Goal: Check status: Check status

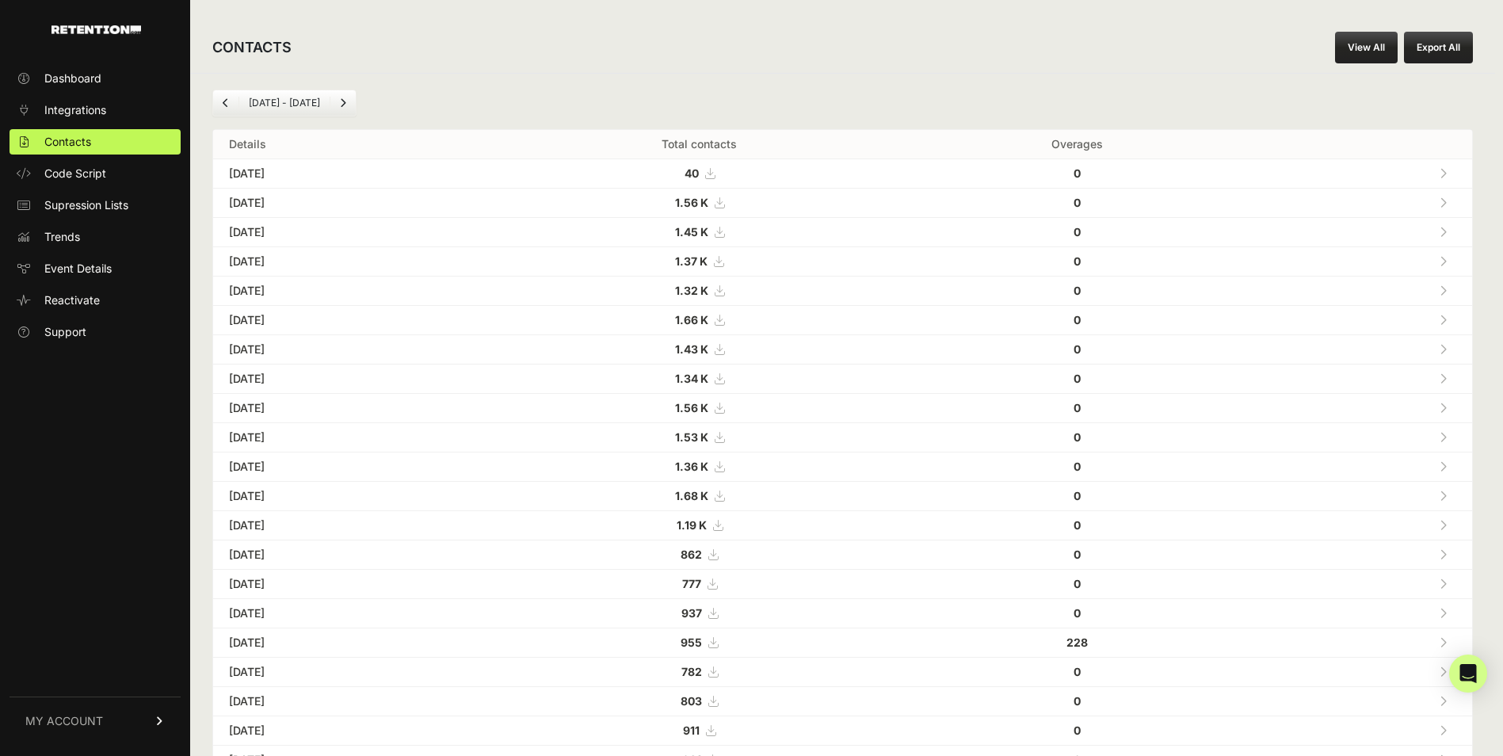
click at [62, 65] on div "Dashboard Integrations Contacts Code Script Supression Lists Trends Event Detai…" at bounding box center [95, 402] width 190 height 704
click at [62, 72] on span "Dashboard" at bounding box center [72, 79] width 57 height 16
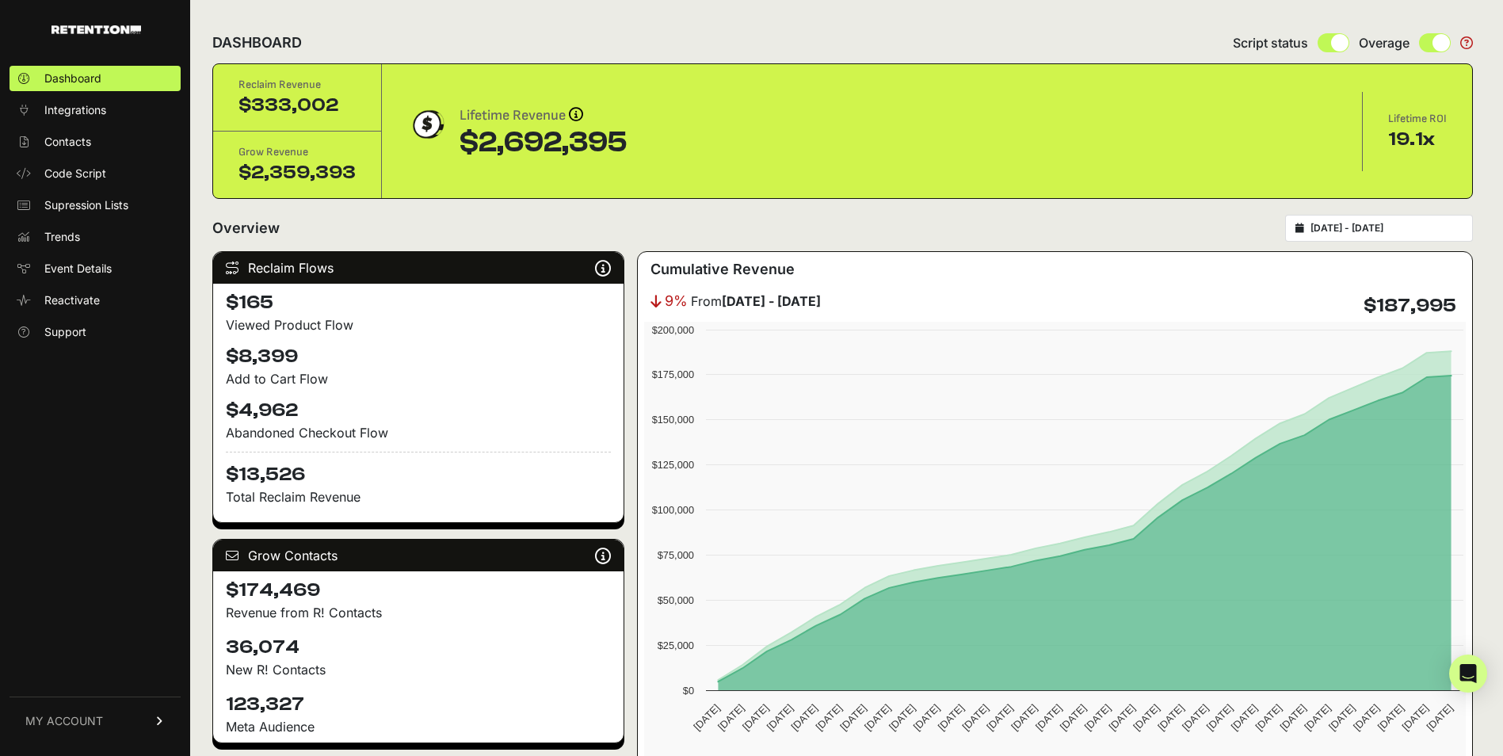
click at [69, 63] on div "Dashboard Integrations Contacts Code Script Supression Lists Trends Event Detai…" at bounding box center [95, 402] width 190 height 704
click at [1391, 233] on input "2025-07-26 - 2025-08-25" at bounding box center [1387, 228] width 152 height 13
type input "2025-07-26"
type input "2025-08-25"
click at [1391, 233] on input "2025-07-26 - 2025-08-25" at bounding box center [1387, 228] width 152 height 13
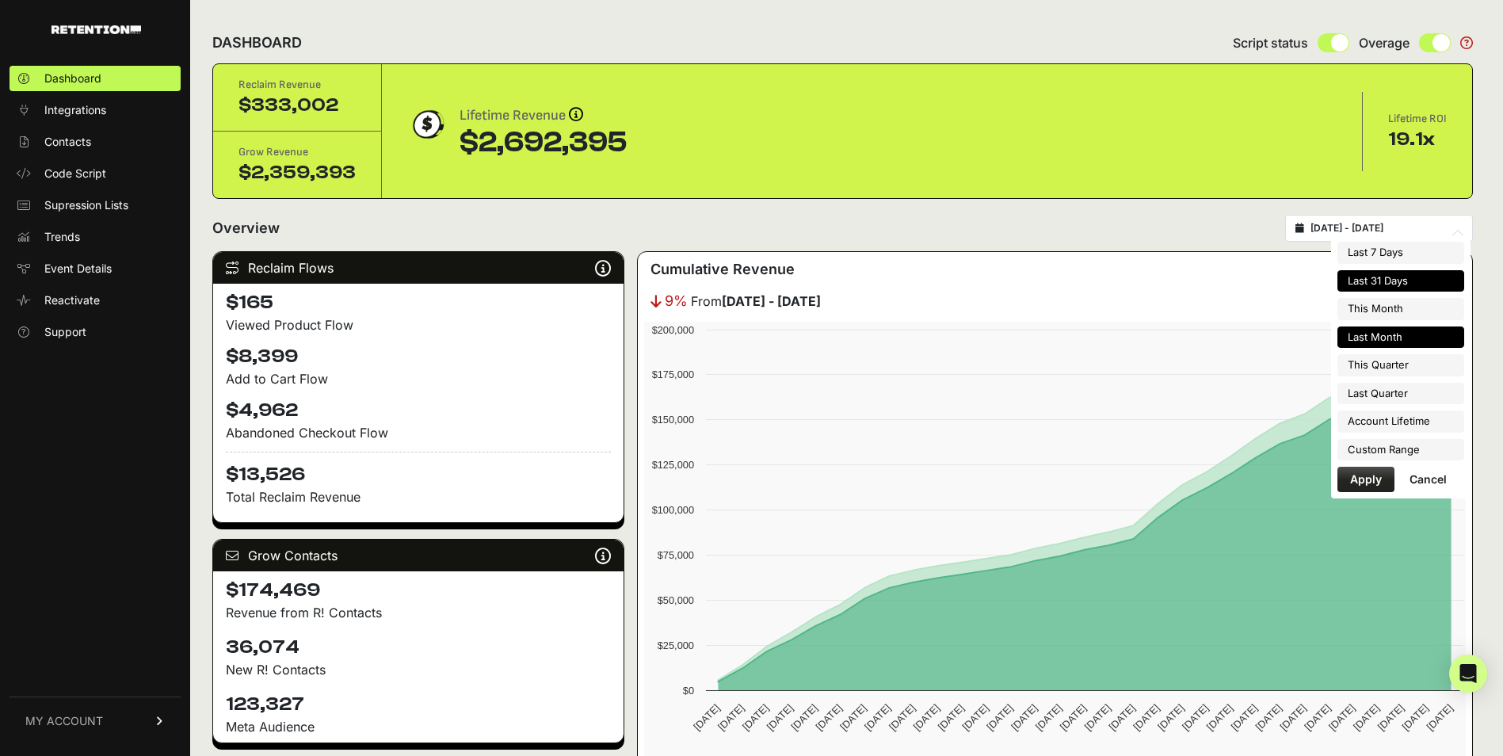
type input "2025-08-01"
type input "2025-08-31"
type input "2025-07-01"
type input "2025-07-31"
type input "2025-07-01"
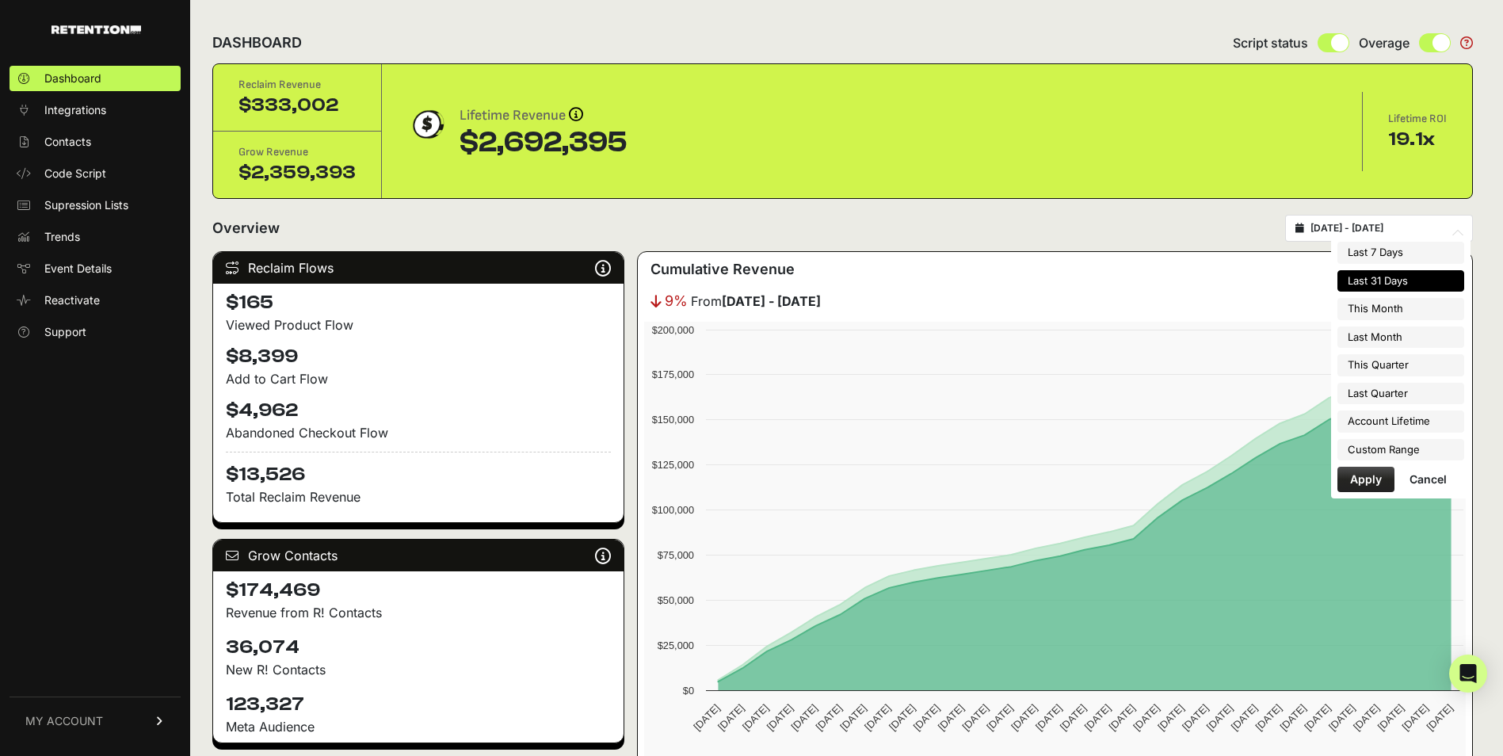
type input "2025-09-30"
type input "2025-04-01"
type input "2025-06-30"
type input "2022-08-17"
type input "2025-08-25"
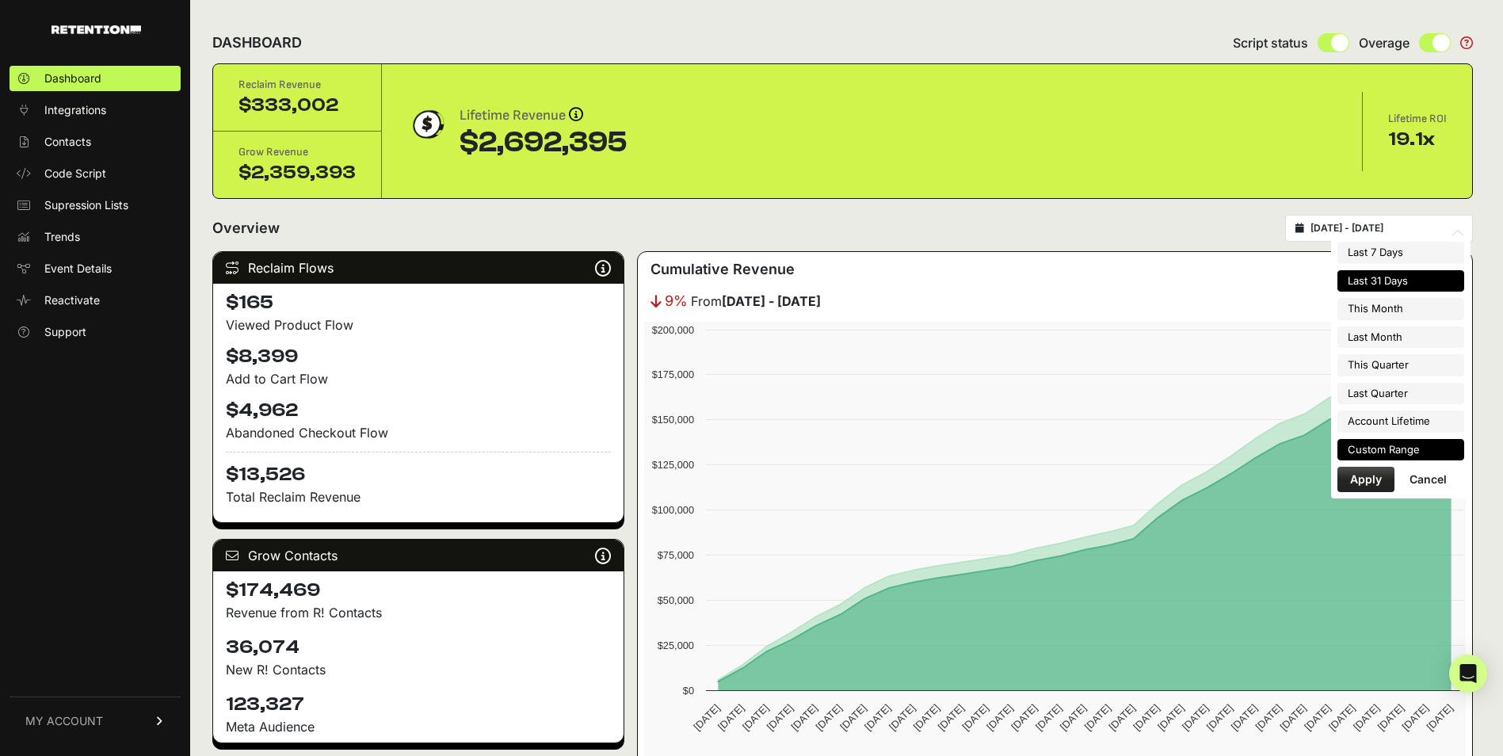
click at [1381, 460] on li "Custom Range" at bounding box center [1401, 450] width 127 height 22
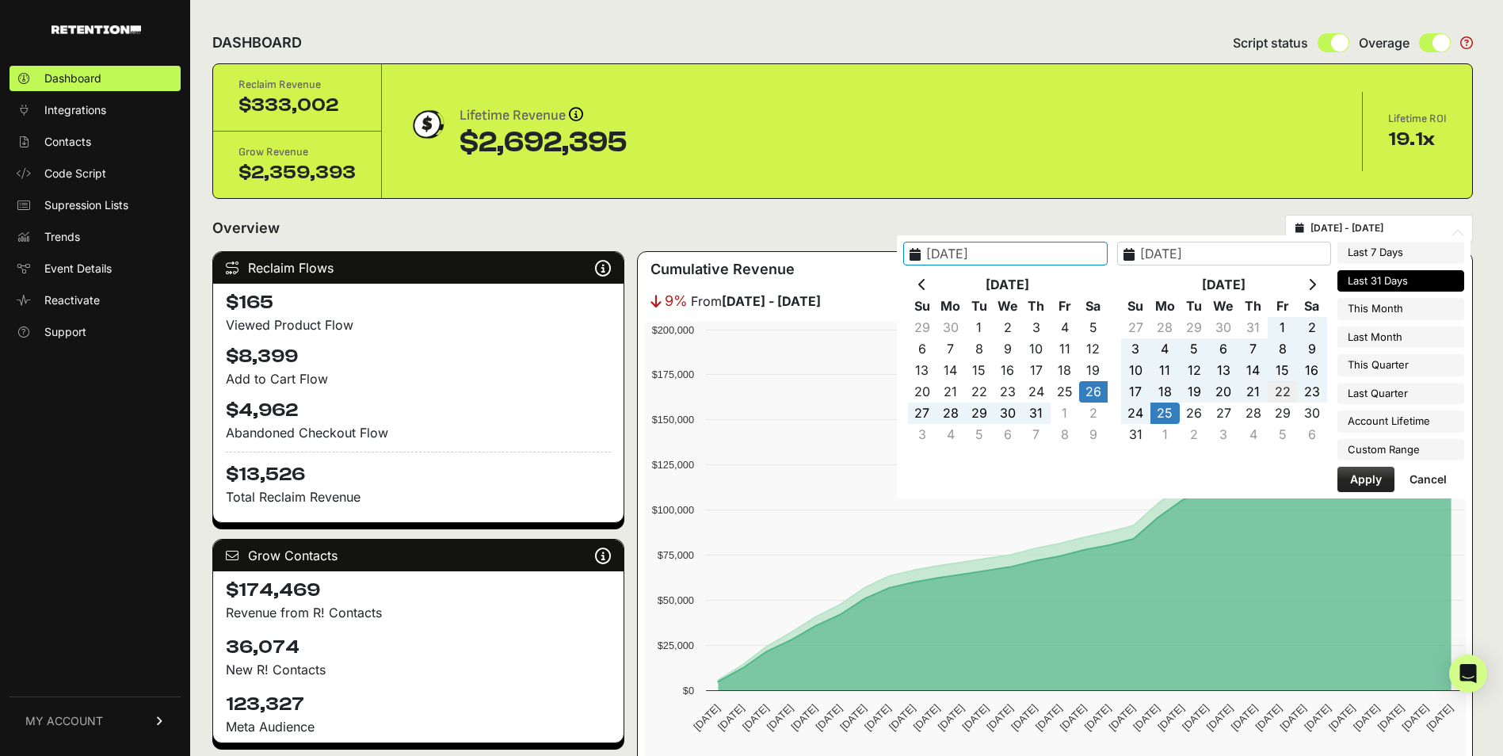
type input "2025-08-22"
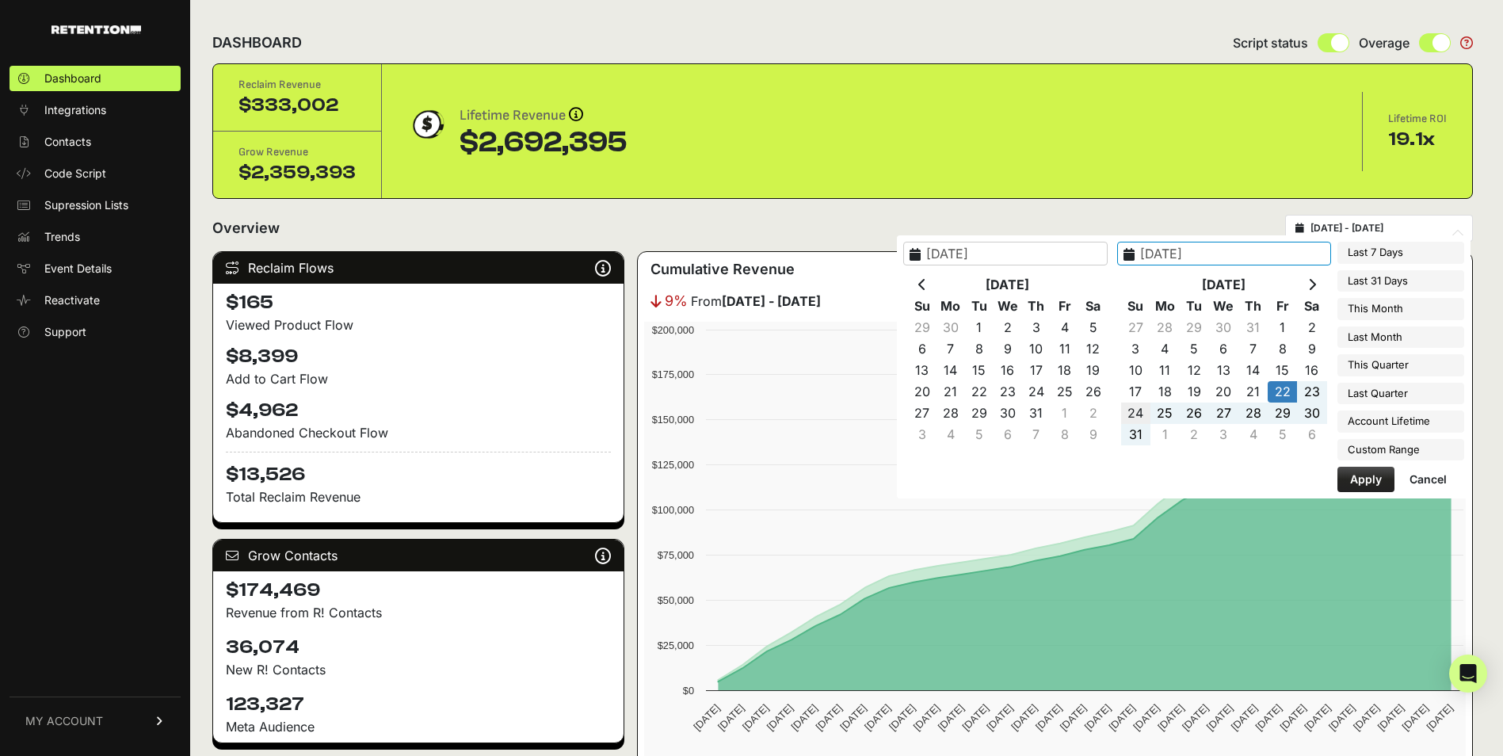
type input "2025-08-24"
type input "2025-08-22"
click at [1383, 493] on div "2025-08-22 Jul 2025 Su Mo Tu We Th Fr Sa 29 30 1 2 3 4 5 6 7 8 9 10 11 12 13 14…" at bounding box center [1184, 366] width 574 height 263
click at [1368, 474] on button "Apply" at bounding box center [1366, 479] width 57 height 25
type input "2025-08-22 - 2025-08-24"
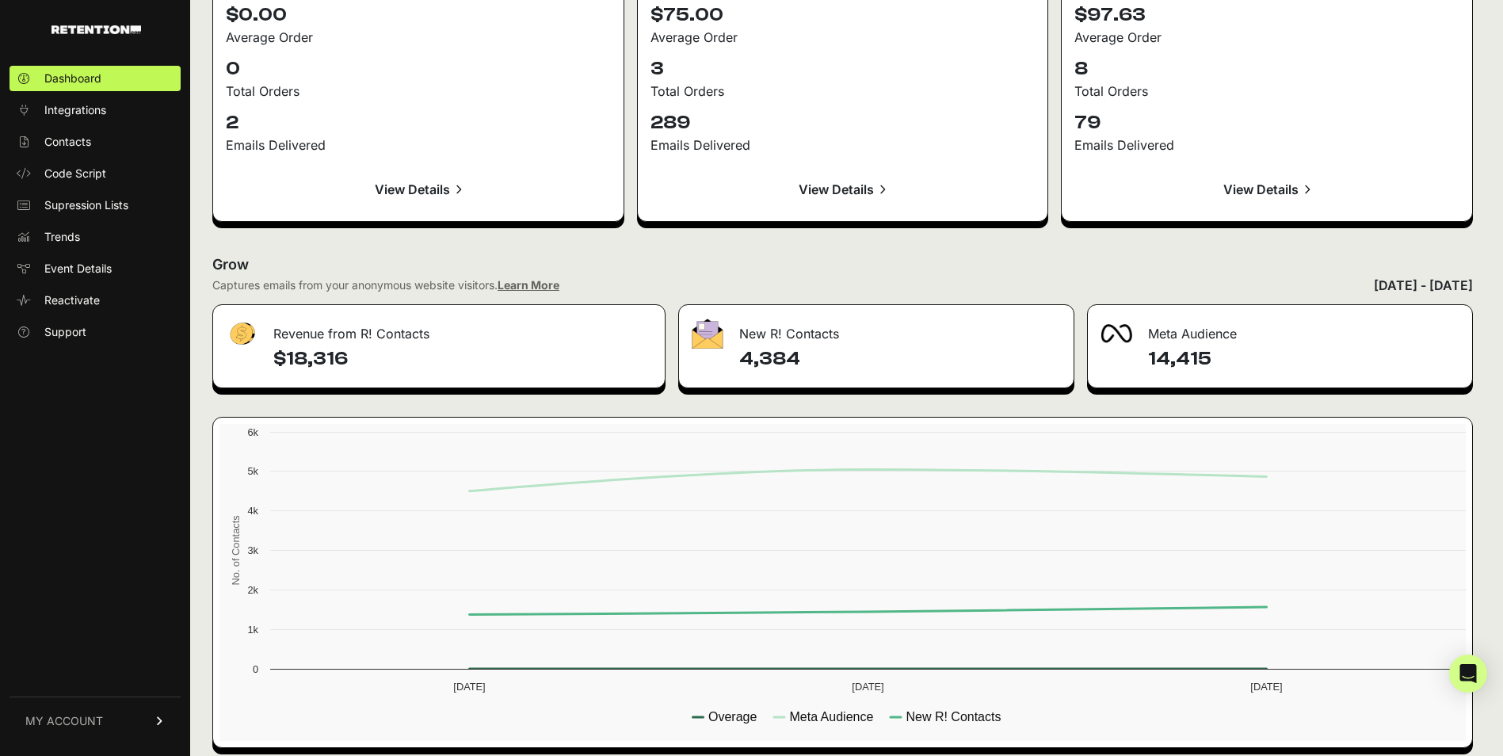
scroll to position [1708, 0]
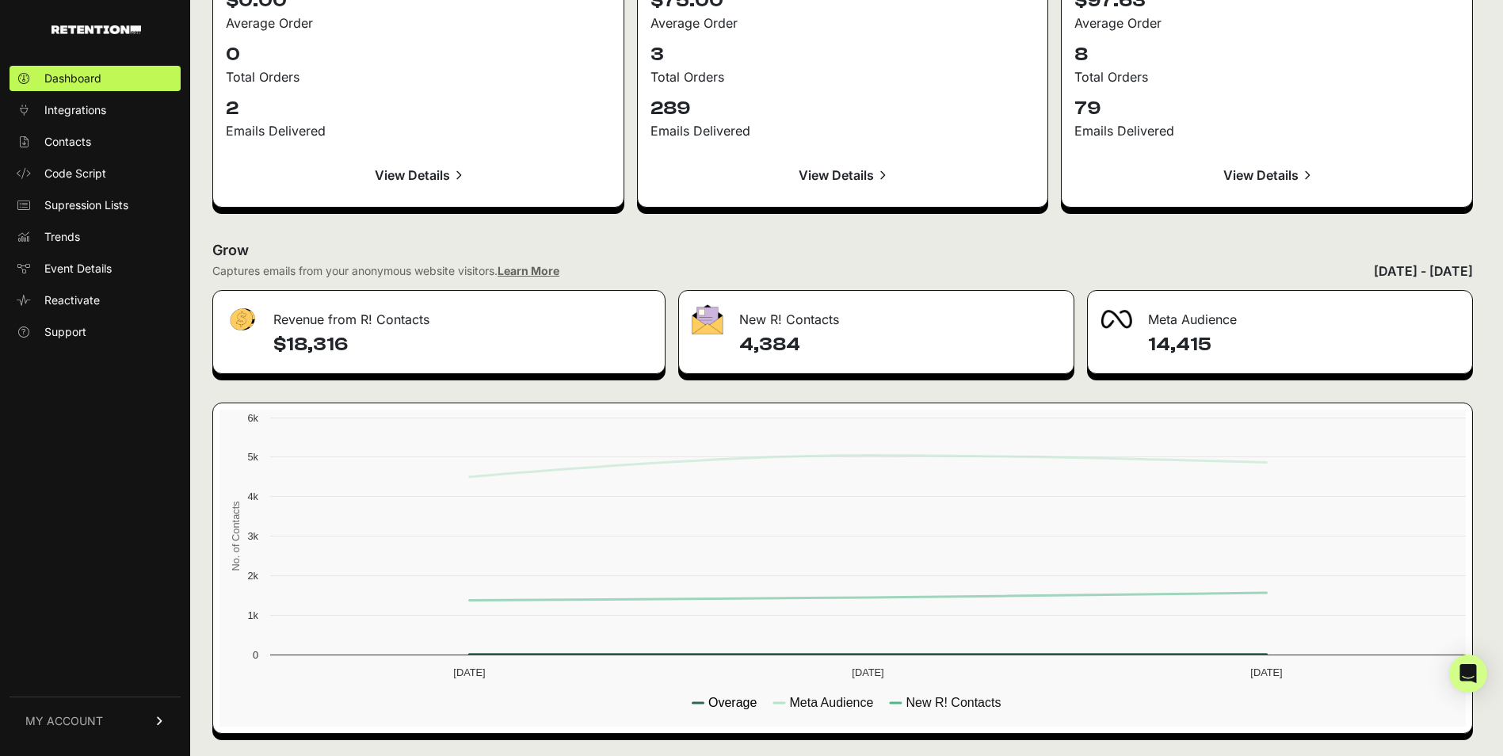
click at [743, 703] on text "Overage" at bounding box center [732, 702] width 48 height 13
click at [839, 705] on text "Meta Audience" at bounding box center [831, 702] width 84 height 13
